Goal: Task Accomplishment & Management: Manage account settings

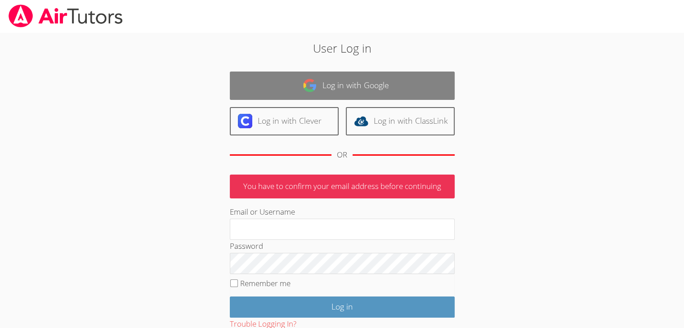
click at [370, 82] on link "Log in with Google" at bounding box center [342, 85] width 225 height 28
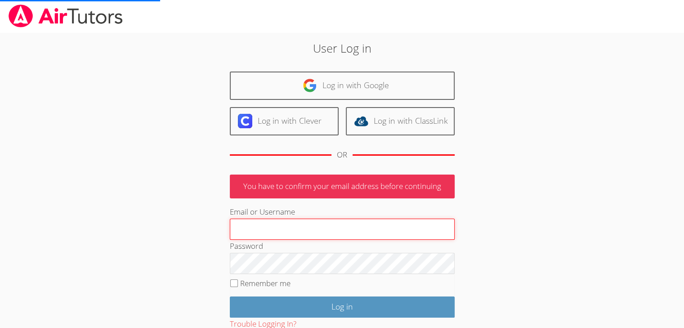
click at [266, 226] on input "Email or Username" at bounding box center [342, 229] width 225 height 22
type input "[PERSON_NAME][EMAIL_ADDRESS][DOMAIN_NAME]"
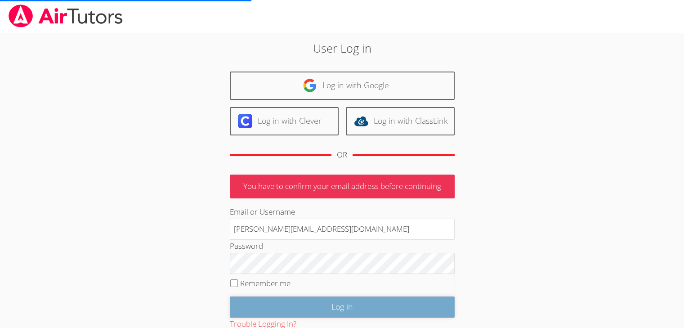
click at [331, 301] on input "Log in" at bounding box center [342, 306] width 225 height 21
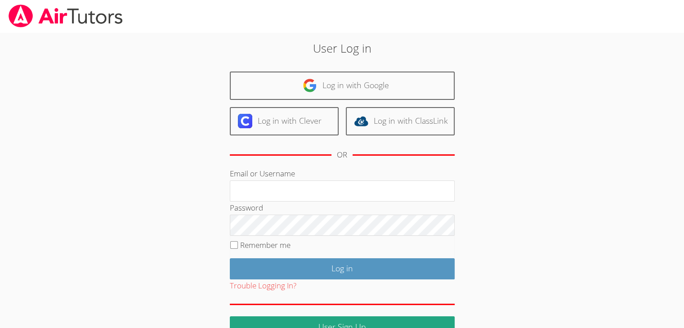
type input "[PERSON_NAME][EMAIL_ADDRESS][DOMAIN_NAME]"
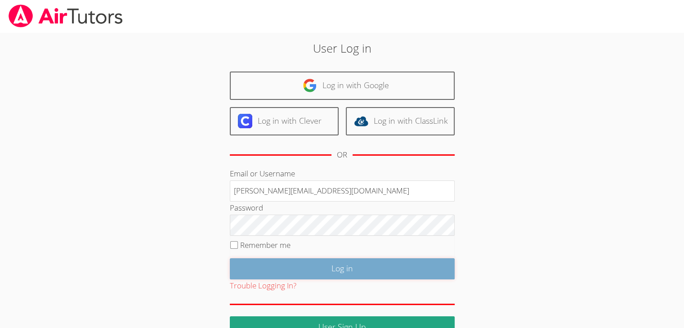
click at [293, 268] on input "Log in" at bounding box center [342, 268] width 225 height 21
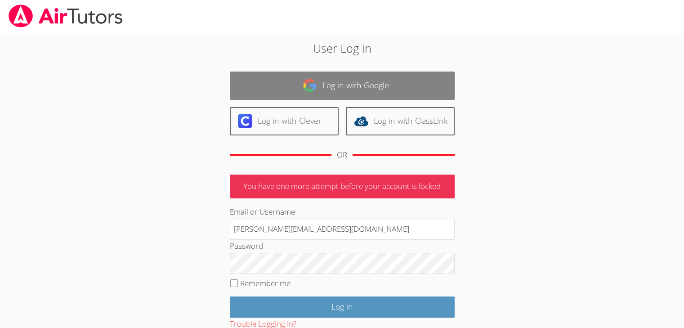
click at [330, 87] on link "Log in with Google" at bounding box center [342, 85] width 225 height 28
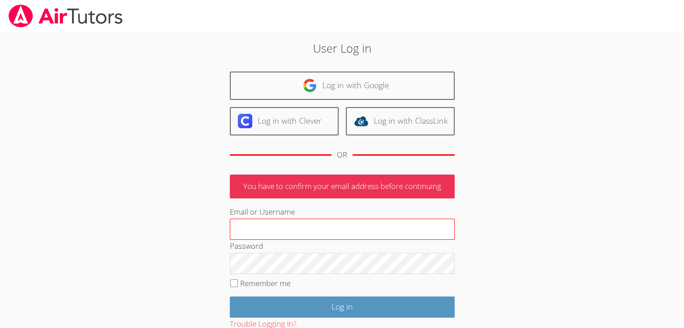
click at [315, 227] on input "Email or Username" at bounding box center [342, 229] width 225 height 22
type input "[PERSON_NAME][EMAIL_ADDRESS][DOMAIN_NAME]"
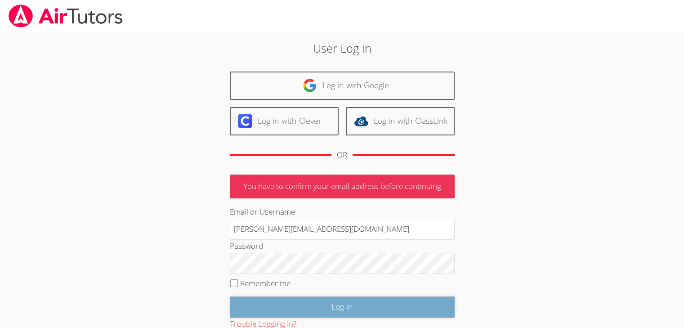
click at [329, 305] on input "Log in" at bounding box center [342, 306] width 225 height 21
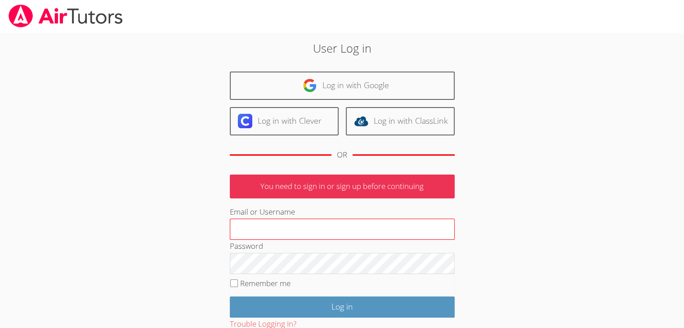
click at [308, 228] on input "Email or Username" at bounding box center [342, 229] width 225 height 22
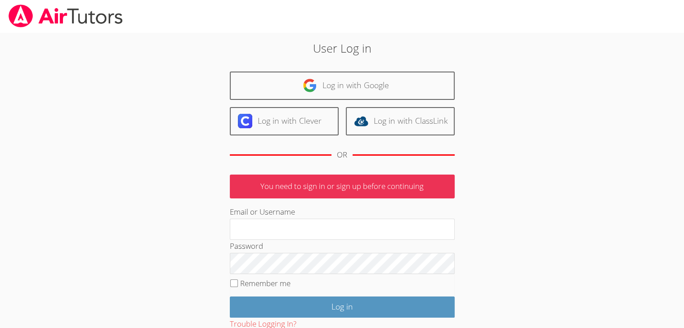
type input "[PERSON_NAME][EMAIL_ADDRESS][DOMAIN_NAME]"
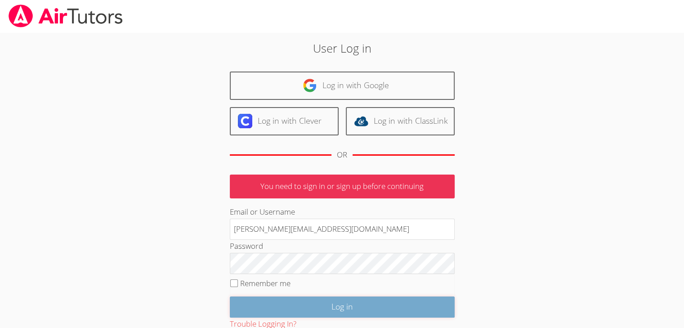
click at [284, 298] on input "Log in" at bounding box center [342, 306] width 225 height 21
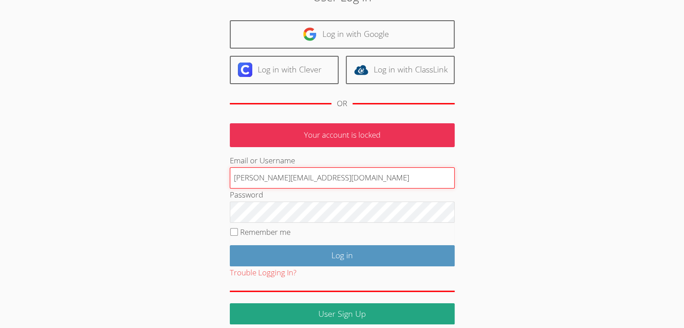
scroll to position [58, 0]
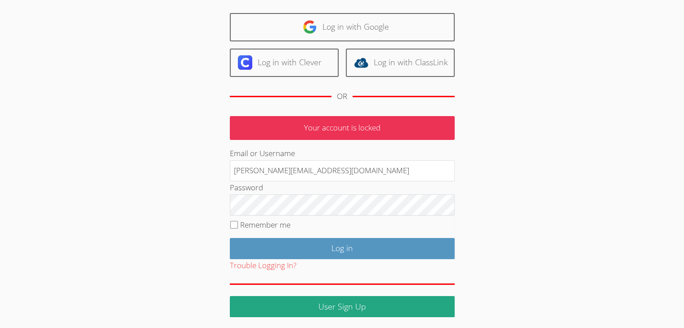
click at [580, 144] on div "User Log in Log in with Google Log in with Clever Log in with ClassLink OR Your…" at bounding box center [341, 145] width 513 height 343
click at [270, 264] on button "Trouble Logging In?" at bounding box center [263, 265] width 67 height 13
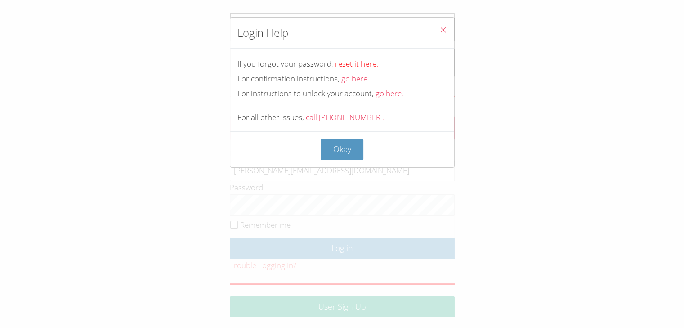
click at [361, 63] on link "reset it here." at bounding box center [356, 63] width 43 height 10
